Goal: Obtain resource: Download file/media

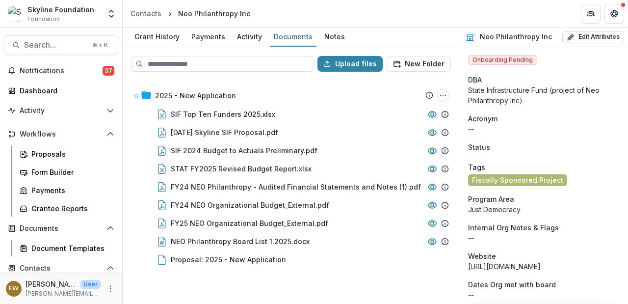
click at [52, 34] on div "Search... ⌘ + K Notifications 37 Dashboard Activity Tasks Workflows Proposals F…" at bounding box center [61, 165] width 123 height 276
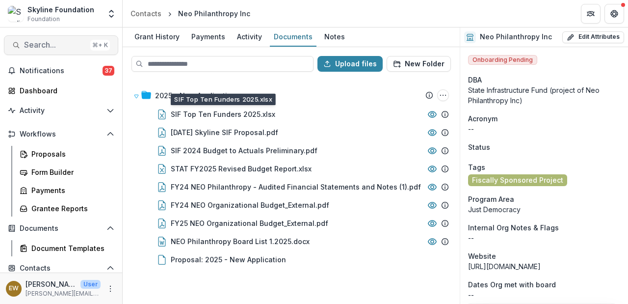
click at [47, 47] on span "Search..." at bounding box center [55, 44] width 62 height 9
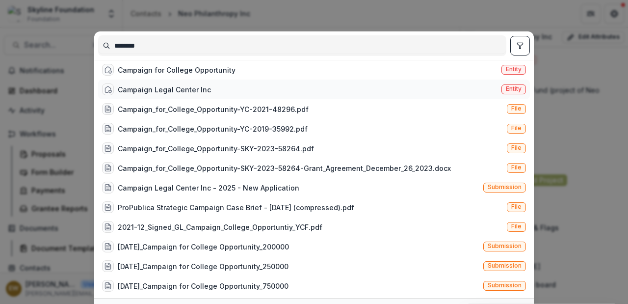
type input "********"
click at [224, 86] on div "Campaign Legal Center Inc Entity" at bounding box center [314, 89] width 432 height 20
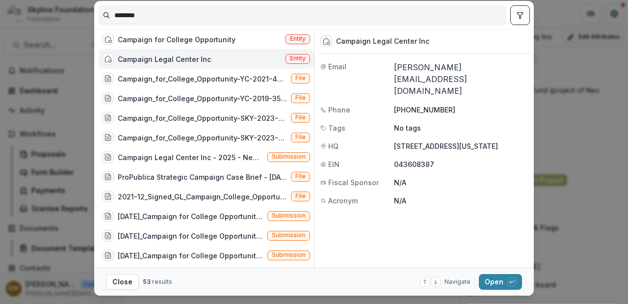
scroll to position [53, 0]
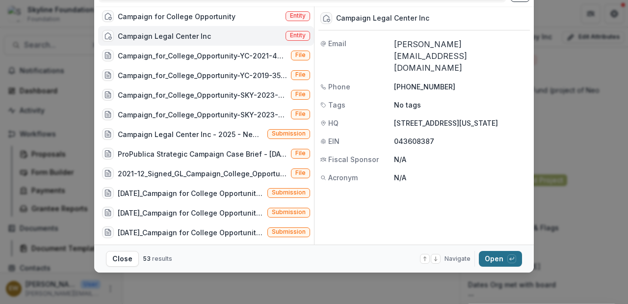
click at [501, 256] on button "Open with enter key" at bounding box center [500, 259] width 43 height 16
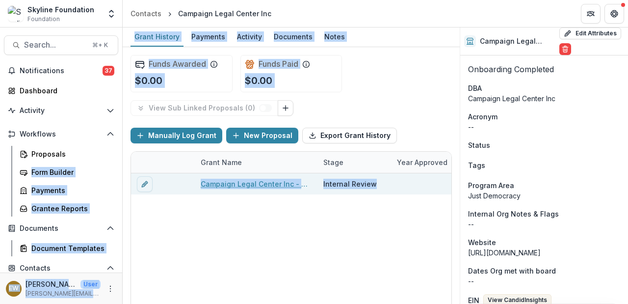
drag, startPoint x: 338, startPoint y: 184, endPoint x: 0, endPoint y: 172, distance: 338.3
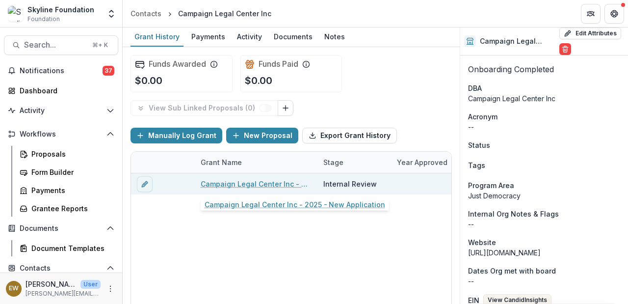
click at [249, 187] on link "Campaign Legal Center Inc - 2025 - New Application" at bounding box center [256, 184] width 111 height 10
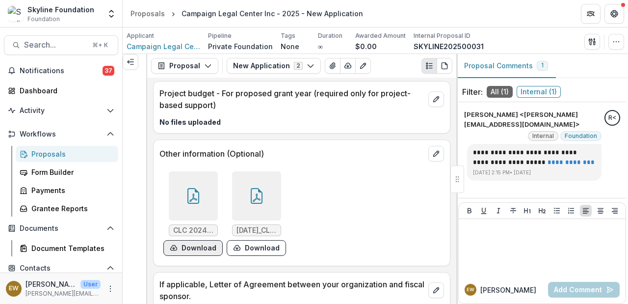
scroll to position [7709, 0]
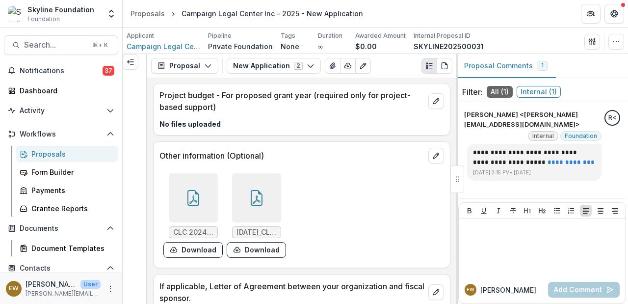
click at [201, 185] on div at bounding box center [193, 197] width 49 height 49
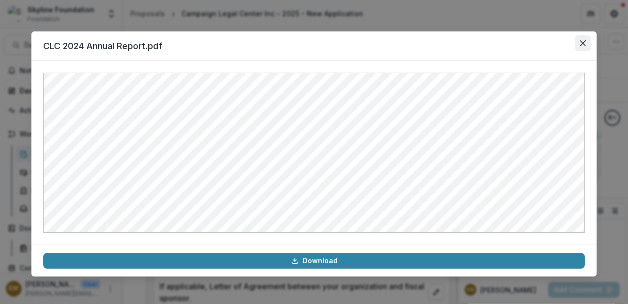
click at [587, 48] on button "Close" at bounding box center [583, 43] width 16 height 16
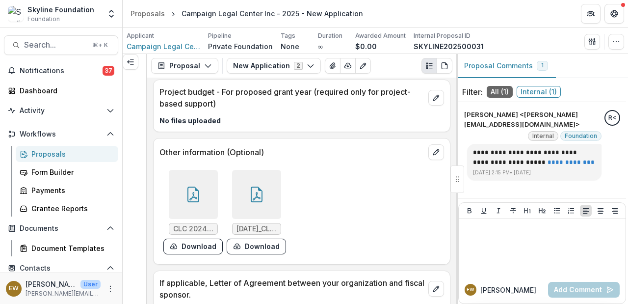
scroll to position [7713, 0]
click at [252, 186] on icon at bounding box center [257, 194] width 16 height 16
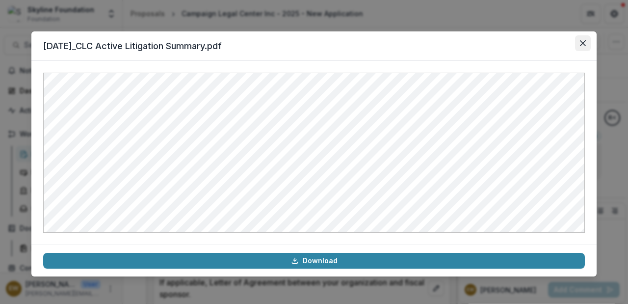
click at [581, 42] on icon "Close" at bounding box center [583, 43] width 6 height 6
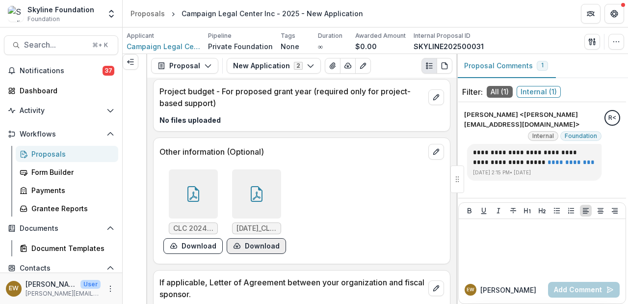
click at [261, 238] on button "Download" at bounding box center [256, 246] width 59 height 16
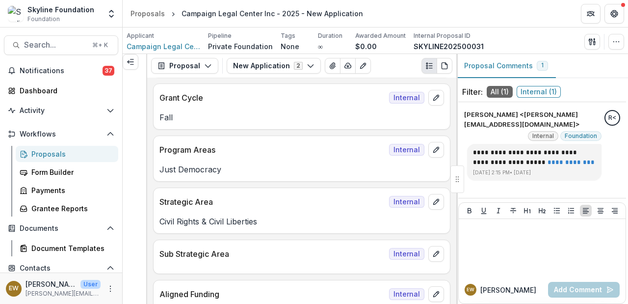
scroll to position [0, 0]
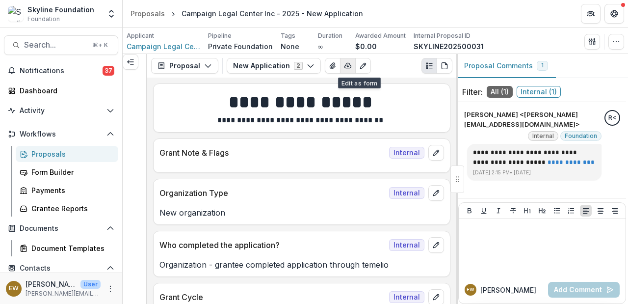
click at [344, 68] on icon "button" at bounding box center [348, 66] width 8 height 8
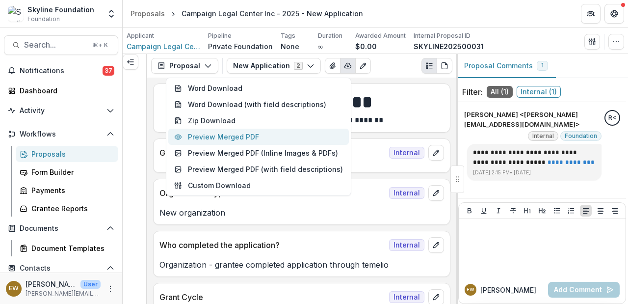
click at [301, 130] on button "Preview Merged PDF" at bounding box center [258, 137] width 181 height 16
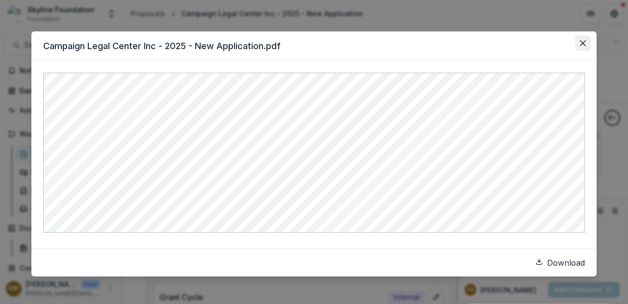
click at [588, 45] on button "Close" at bounding box center [583, 43] width 16 height 16
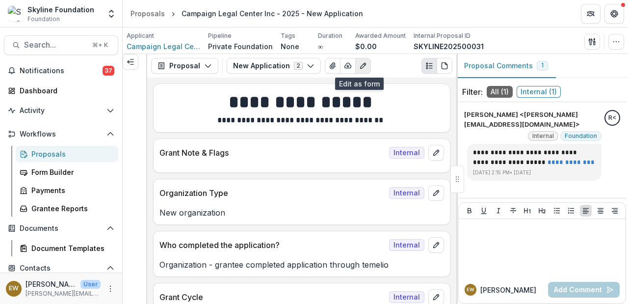
click at [359, 65] on icon "Edit as form" at bounding box center [363, 66] width 8 height 8
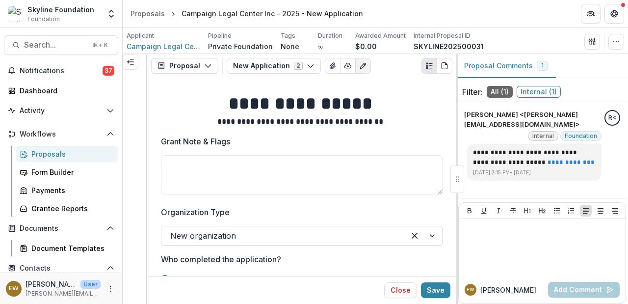
click at [359, 65] on icon "Edit as form" at bounding box center [363, 66] width 8 height 8
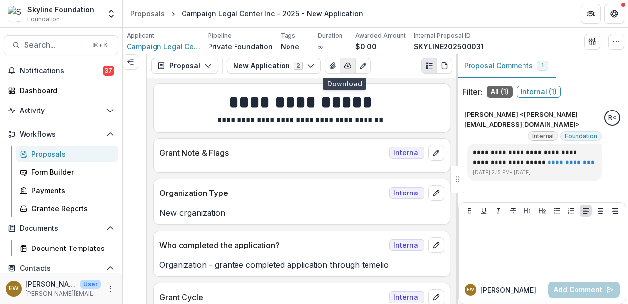
click at [345, 63] on icon "button" at bounding box center [348, 65] width 6 height 5
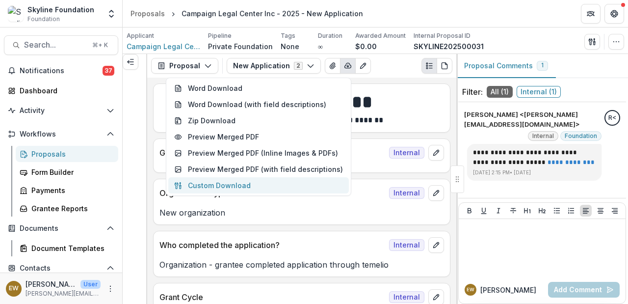
click at [258, 181] on button "Custom Download" at bounding box center [258, 185] width 181 height 16
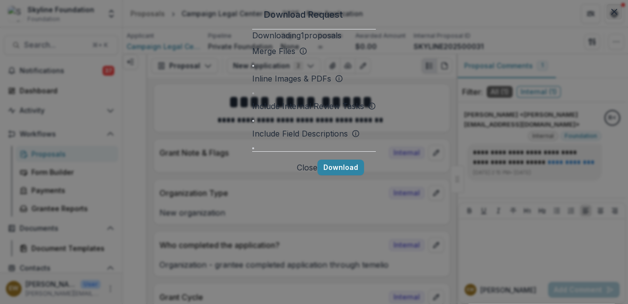
click at [606, 20] on button "Close" at bounding box center [614, 12] width 16 height 16
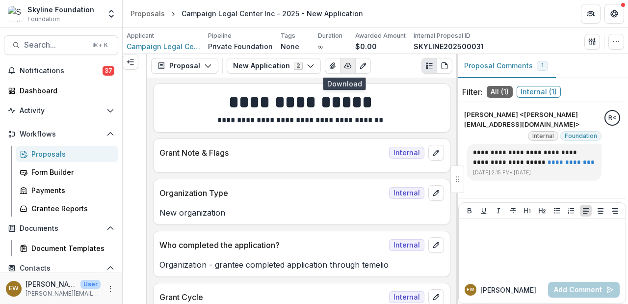
click at [346, 65] on icon "button" at bounding box center [348, 65] width 6 height 5
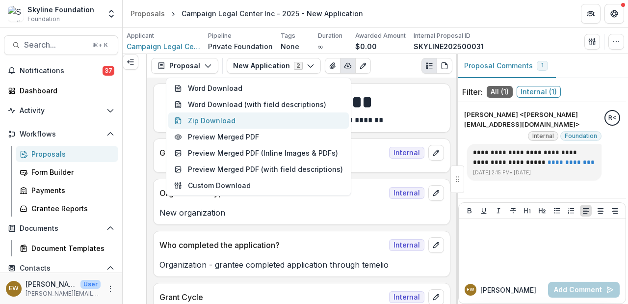
click at [257, 123] on button "Zip Download" at bounding box center [258, 120] width 181 height 16
